Goal: Check status: Check status

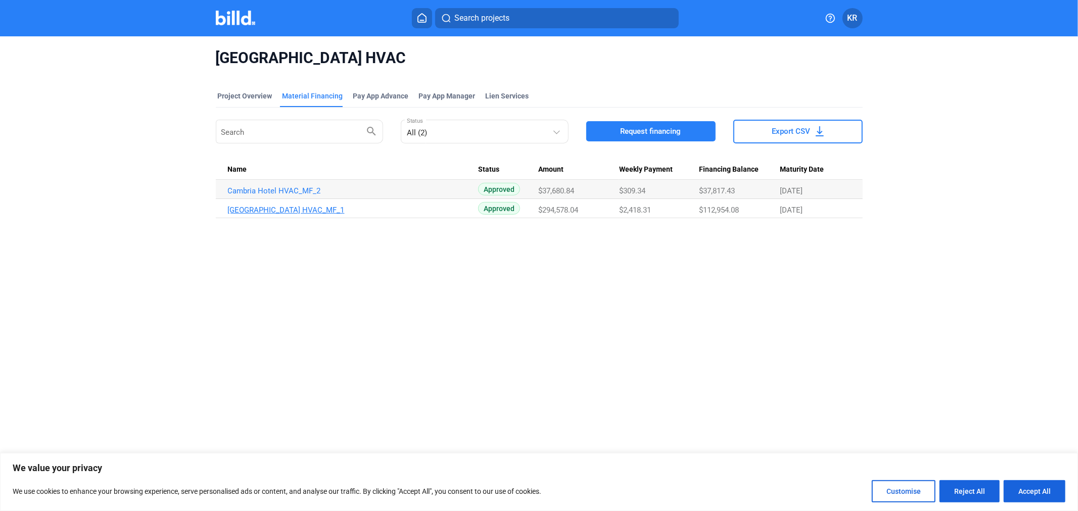
click at [309, 208] on link "[GEOGRAPHIC_DATA] HVAC_MF_1" at bounding box center [353, 210] width 251 height 9
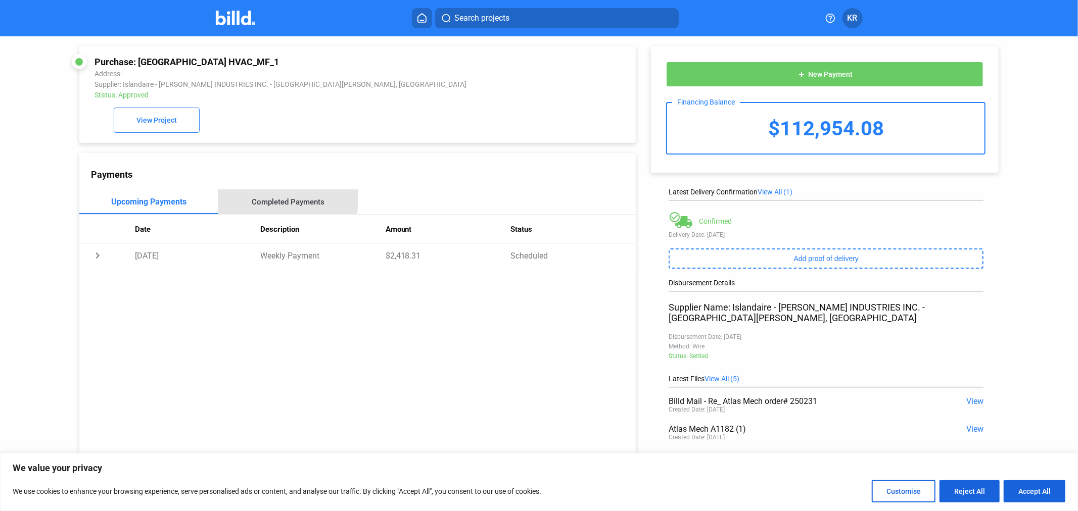
click at [283, 199] on div "Completed Payments" at bounding box center [288, 202] width 73 height 9
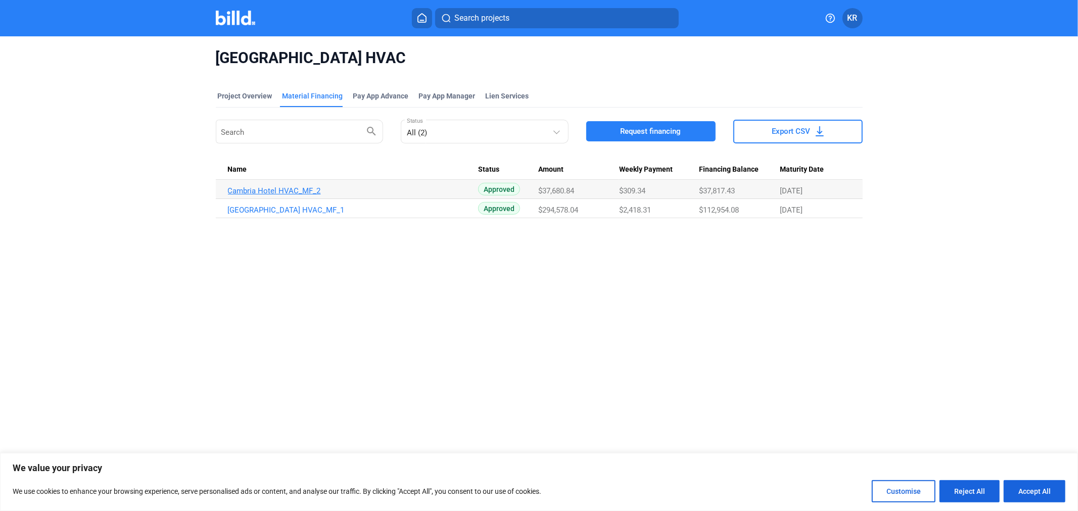
click at [312, 188] on link "Cambria Hotel HVAC_MF_2" at bounding box center [353, 190] width 251 height 9
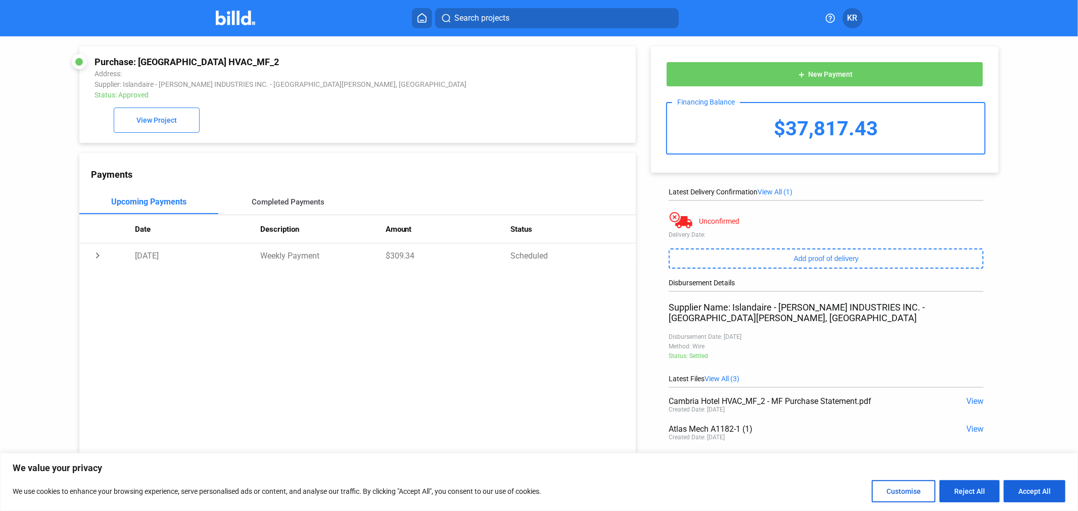
click at [282, 201] on div "Completed Payments" at bounding box center [288, 202] width 73 height 9
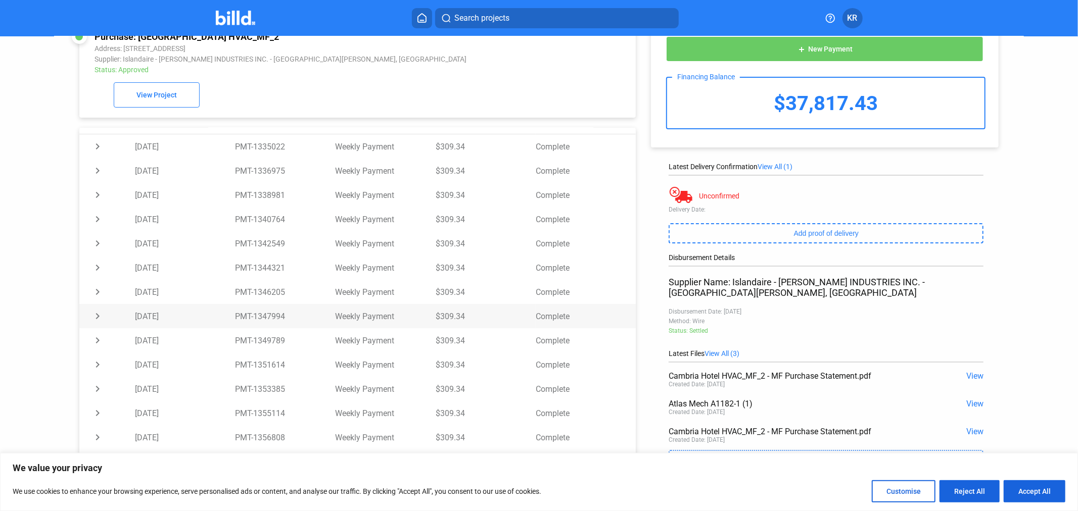
scroll to position [38, 0]
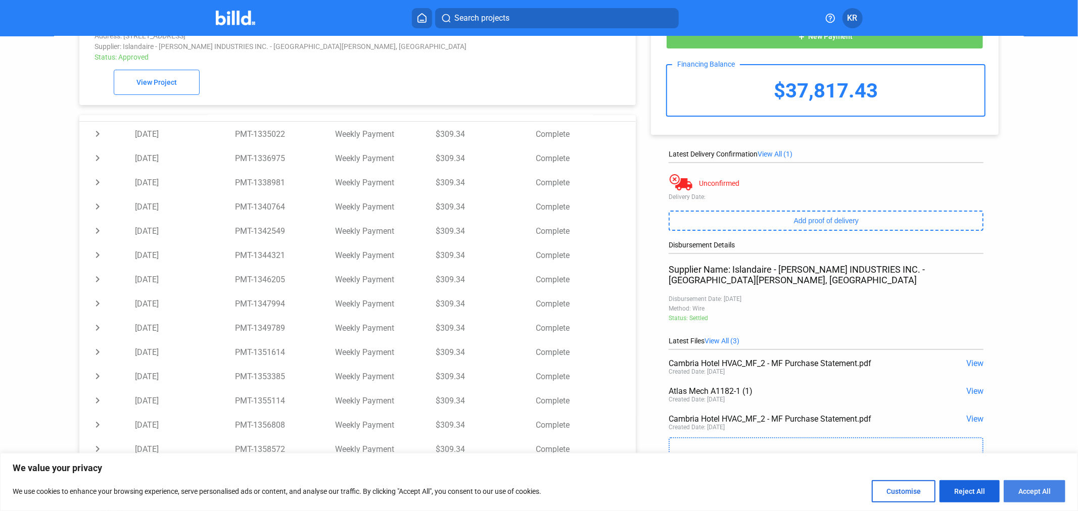
click at [1031, 494] on button "Accept All" at bounding box center [1034, 491] width 62 height 22
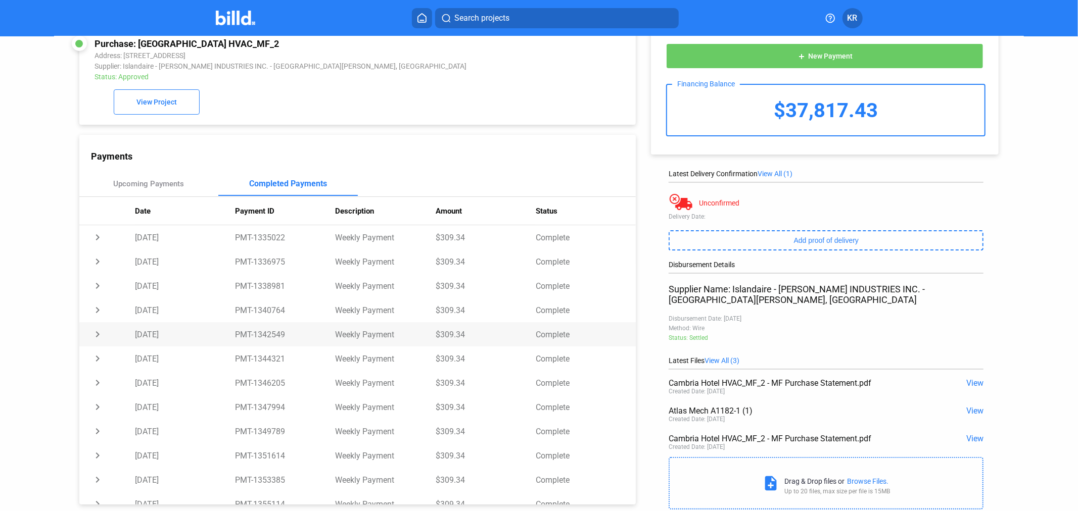
scroll to position [0, 0]
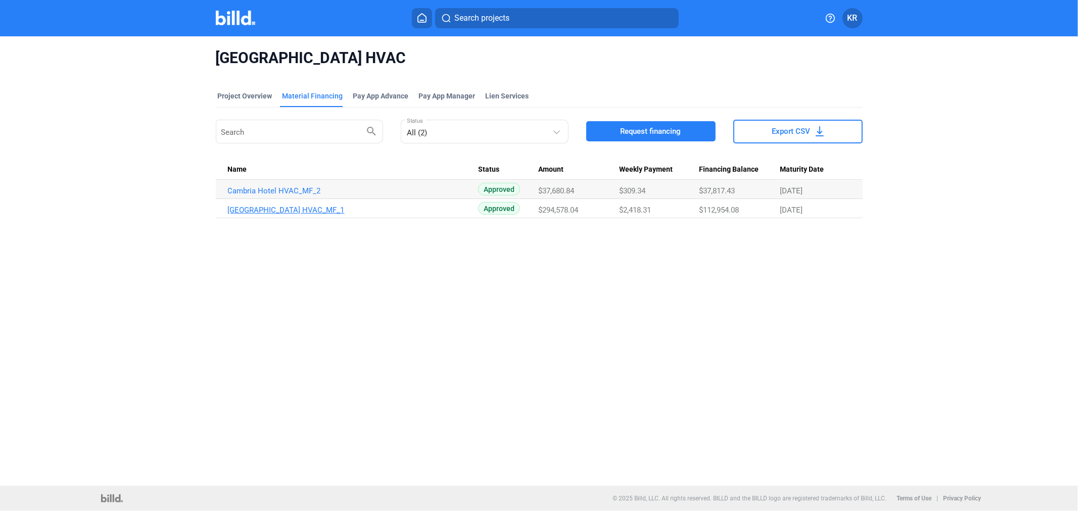
click at [306, 215] on td "[GEOGRAPHIC_DATA] HVAC_MF_1" at bounding box center [347, 208] width 263 height 19
click at [306, 210] on link "[GEOGRAPHIC_DATA] HVAC_MF_1" at bounding box center [353, 210] width 251 height 9
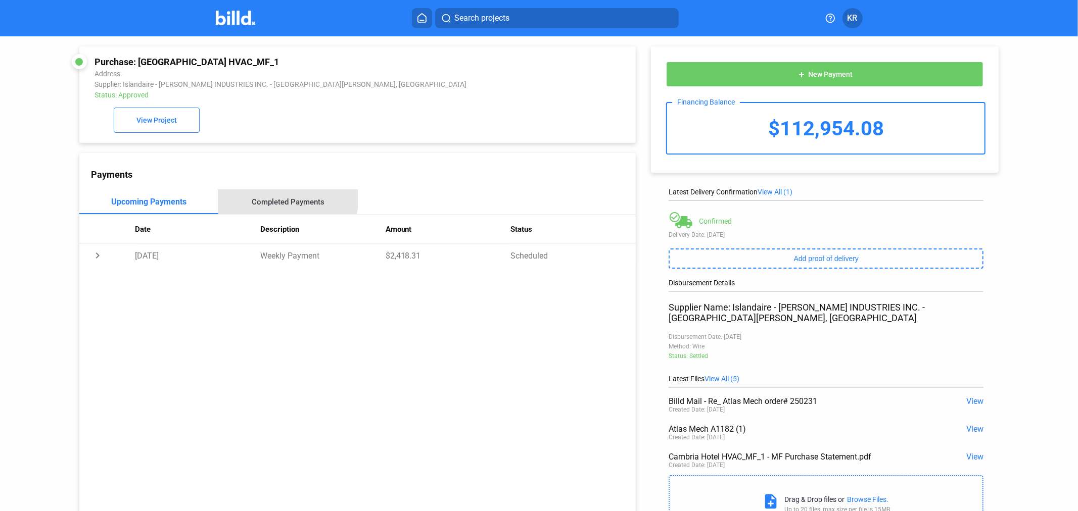
click at [275, 200] on div "Completed Payments" at bounding box center [288, 202] width 73 height 9
